Goal: Task Accomplishment & Management: Manage account settings

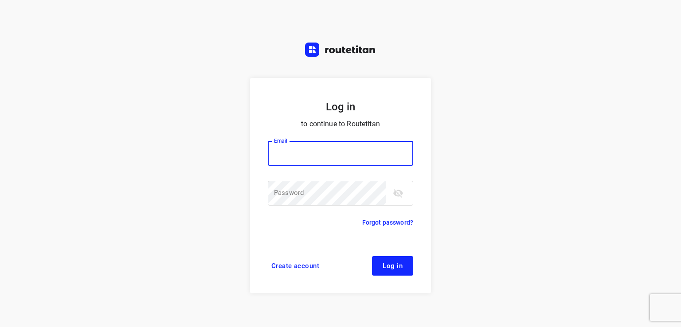
click at [323, 155] on input "email" at bounding box center [340, 153] width 145 height 25
type input "[EMAIL_ADDRESS][DOMAIN_NAME]"
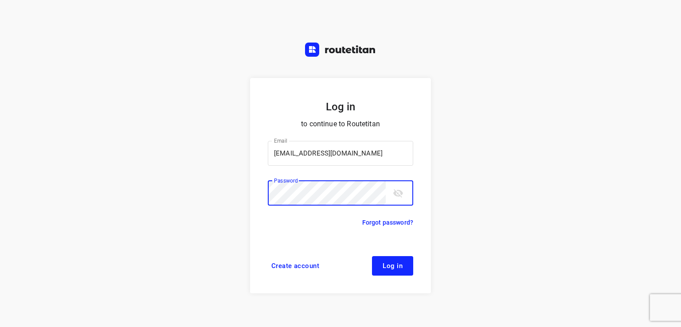
click at [385, 259] on button "Log in" at bounding box center [392, 266] width 41 height 20
